Goal: Task Accomplishment & Management: Manage account settings

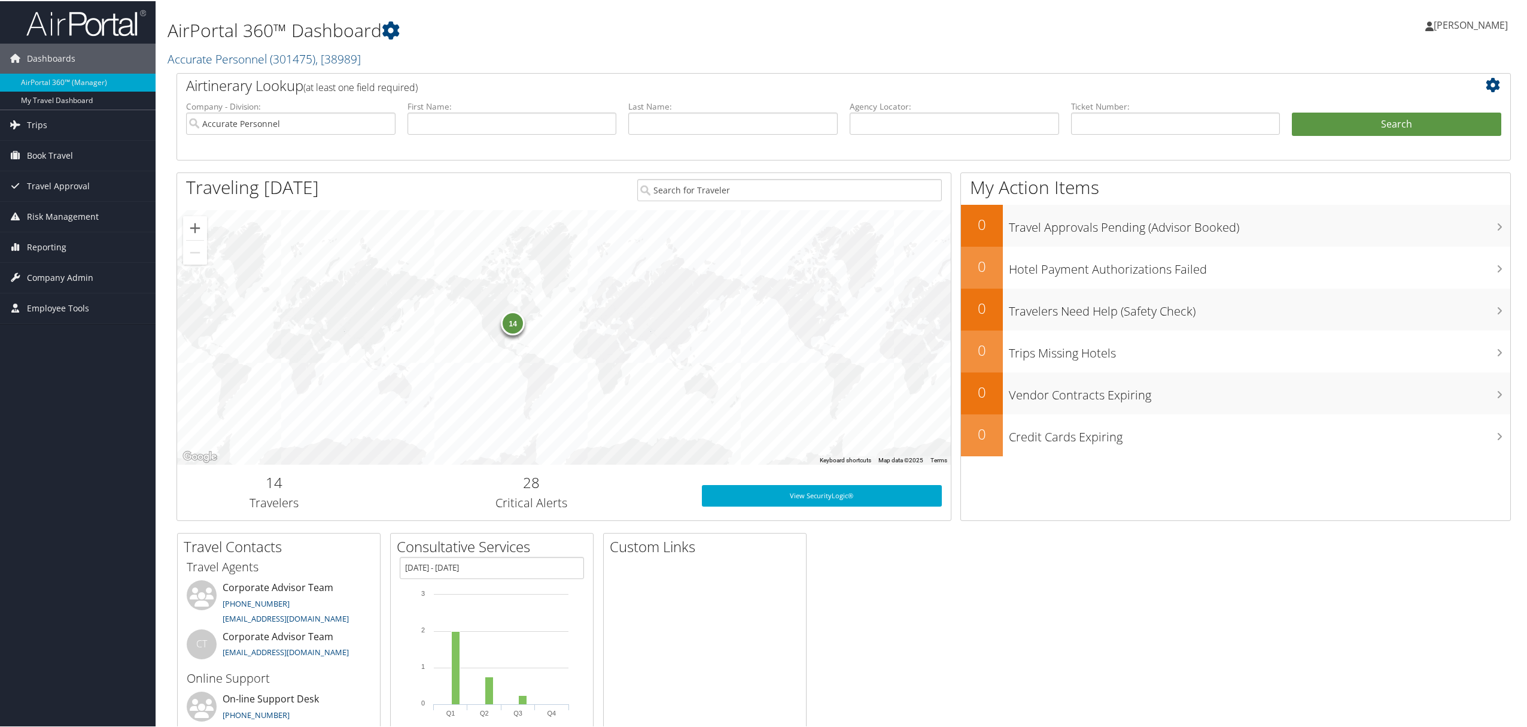
click at [1481, 14] on link "[PERSON_NAME]" at bounding box center [1473, 24] width 95 height 36
click at [1413, 106] on link "View Travel Profile" at bounding box center [1439, 106] width 133 height 20
